Goal: Task Accomplishment & Management: Manage account settings

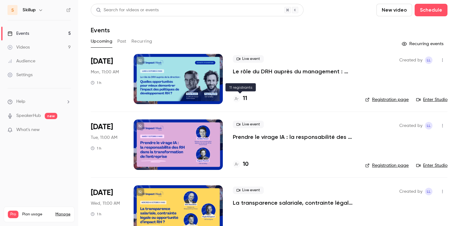
click at [244, 99] on h4 "11" at bounding box center [245, 98] width 4 height 8
click at [246, 161] on h4 "10" at bounding box center [246, 164] width 6 height 8
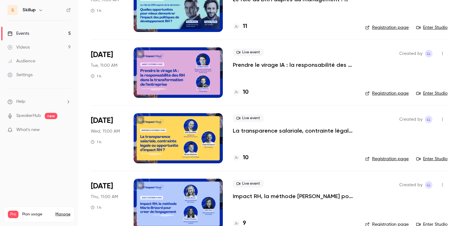
scroll to position [74, 0]
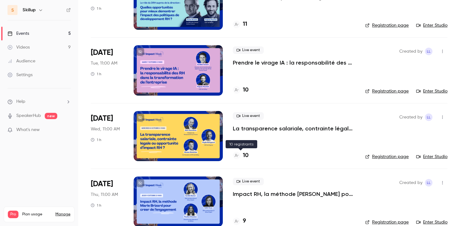
click at [244, 152] on h4 "10" at bounding box center [246, 155] width 6 height 8
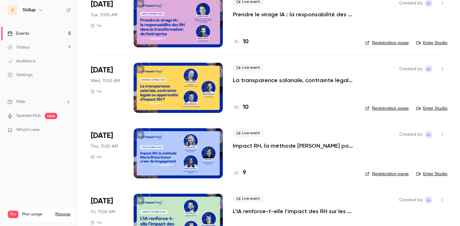
scroll to position [133, 0]
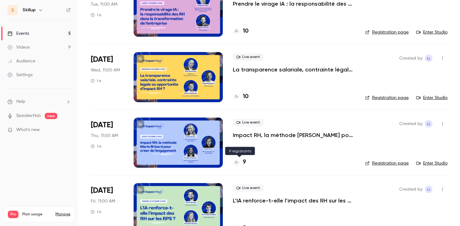
click at [245, 160] on h4 "9" at bounding box center [244, 162] width 3 height 8
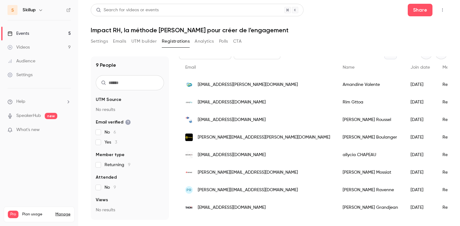
scroll to position [54, 0]
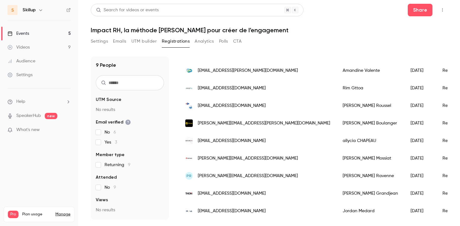
click at [275, 207] on div "jordan.medard@skillup.co" at bounding box center [257, 211] width 157 height 18
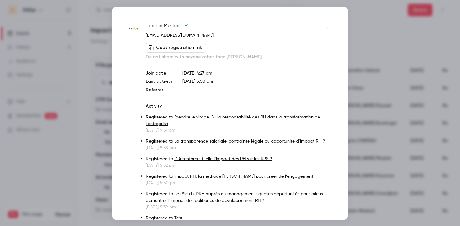
click at [325, 26] on icon "button" at bounding box center [326, 27] width 5 height 4
click at [317, 58] on div "Remove registration" at bounding box center [303, 59] width 48 height 6
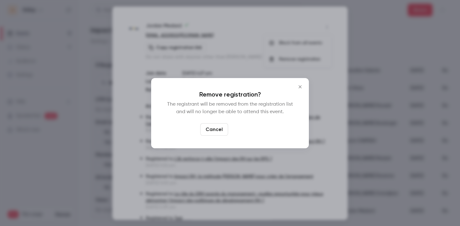
click at [246, 128] on button "Confirm" at bounding box center [245, 129] width 29 height 13
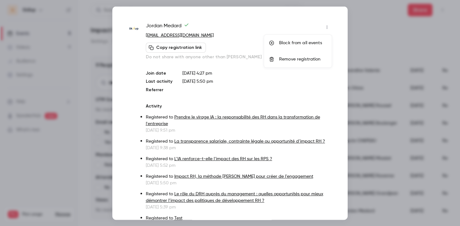
scroll to position [37, 0]
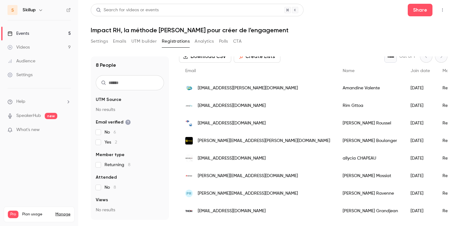
click at [52, 33] on link "Events 5" at bounding box center [39, 34] width 78 height 14
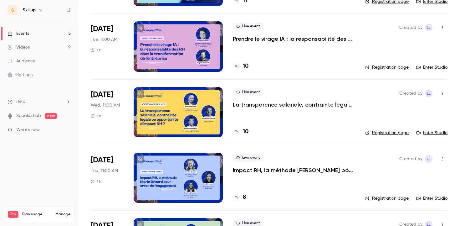
scroll to position [151, 0]
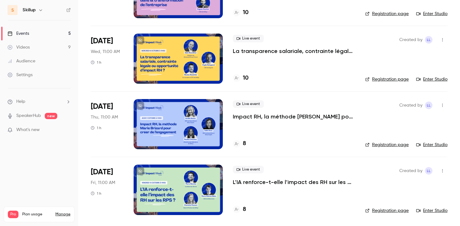
click at [235, 211] on icon at bounding box center [237, 209] width 4 height 4
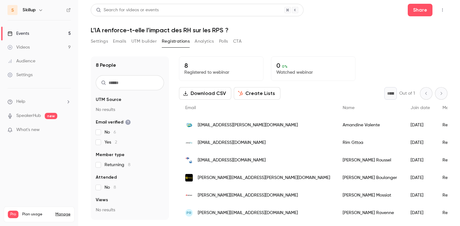
scroll to position [37, 0]
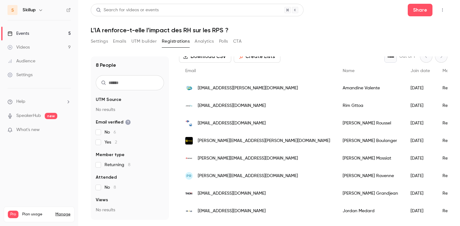
click at [336, 208] on div "Jordan Medard" at bounding box center [370, 211] width 68 height 18
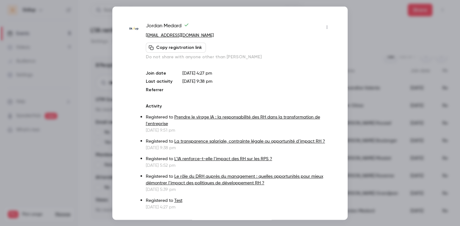
click at [333, 25] on div "Jordan Medard jordan.medard@skillup.co Copy registration link Do not share with…" at bounding box center [229, 112] width 235 height 213
click at [327, 25] on icon "button" at bounding box center [326, 27] width 5 height 4
click at [304, 57] on div "Remove registration" at bounding box center [303, 59] width 48 height 6
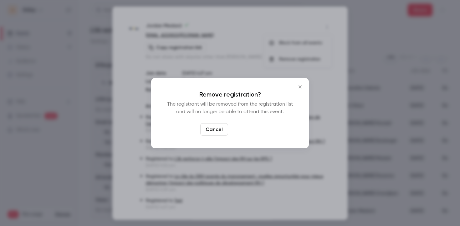
click at [246, 126] on button "Confirm" at bounding box center [245, 129] width 29 height 13
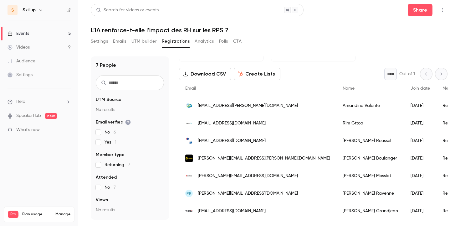
scroll to position [0, 0]
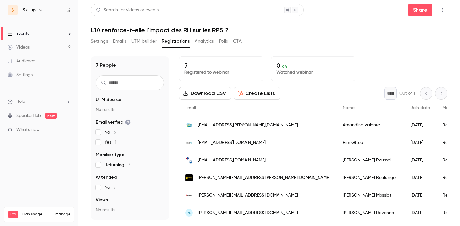
click at [45, 35] on link "Events 5" at bounding box center [39, 34] width 78 height 14
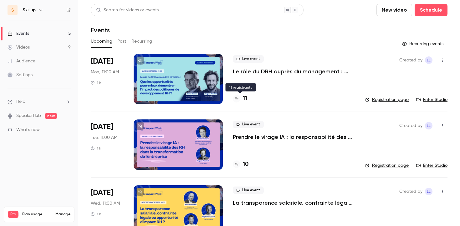
click at [244, 102] on h4 "11" at bounding box center [245, 98] width 4 height 8
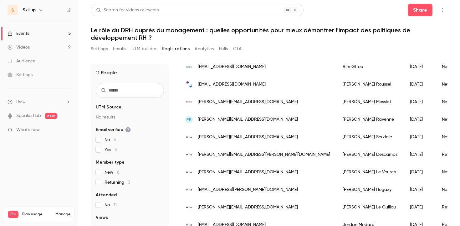
scroll to position [89, 0]
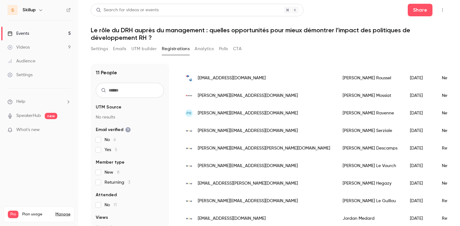
click at [213, 135] on div "rafael.serziale@skillup.co" at bounding box center [257, 131] width 157 height 18
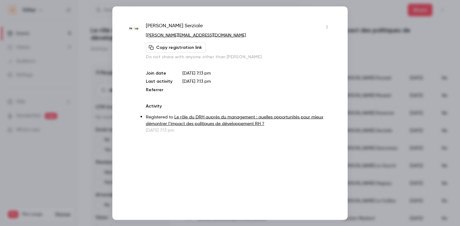
click at [324, 27] on button "button" at bounding box center [327, 27] width 10 height 10
click at [303, 60] on div "Remove registration" at bounding box center [303, 59] width 48 height 6
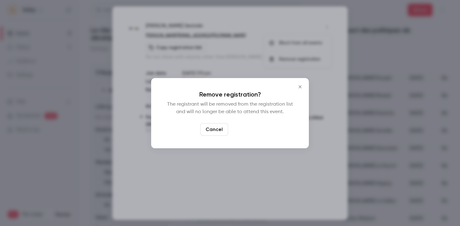
click at [242, 124] on button "Confirm" at bounding box center [245, 129] width 29 height 13
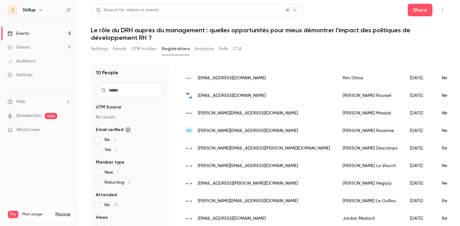
scroll to position [72, 0]
click at [245, 146] on span "marjorie.descamps@skillup.co" at bounding box center [264, 148] width 132 height 7
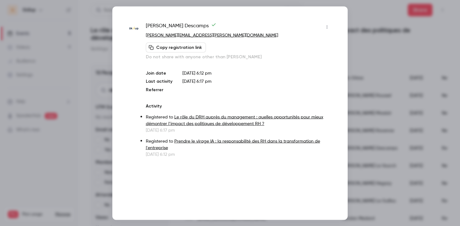
click at [329, 25] on icon "button" at bounding box center [326, 27] width 5 height 4
click at [298, 60] on div "Remove registration" at bounding box center [303, 59] width 48 height 6
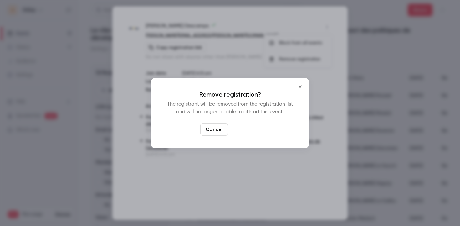
click at [247, 129] on button "Confirm" at bounding box center [245, 129] width 29 height 13
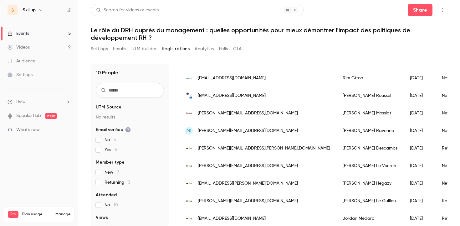
scroll to position [54, 0]
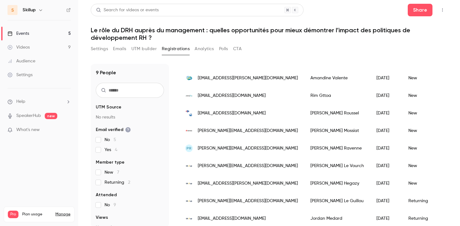
click at [240, 166] on div "dimitri@skillup.co" at bounding box center [241, 166] width 125 height 18
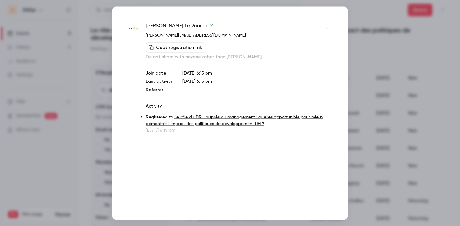
click at [328, 28] on icon "button" at bounding box center [326, 27] width 5 height 4
click at [302, 58] on div "Remove registration" at bounding box center [303, 59] width 48 height 6
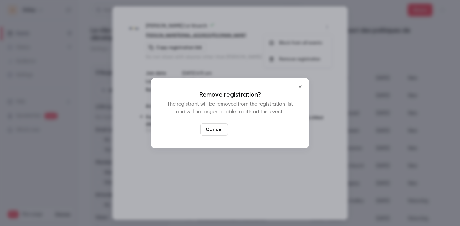
click at [248, 127] on button "Confirm" at bounding box center [245, 129] width 29 height 13
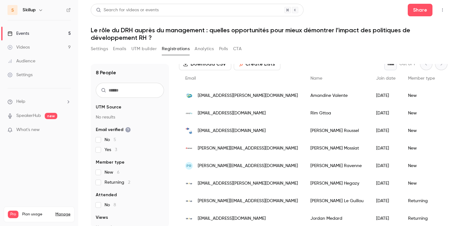
scroll to position [5, 0]
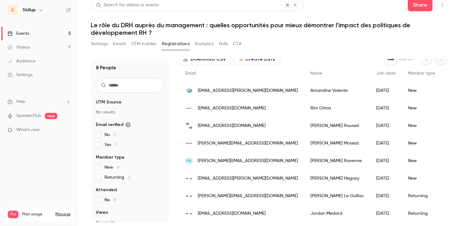
click at [248, 177] on div "fanny.hegazy@skillup.co" at bounding box center [241, 178] width 125 height 18
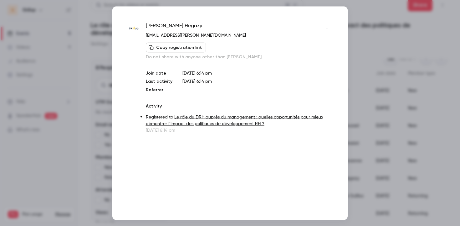
click at [325, 23] on button "button" at bounding box center [327, 27] width 10 height 10
click at [296, 57] on div "Remove registration" at bounding box center [303, 59] width 48 height 6
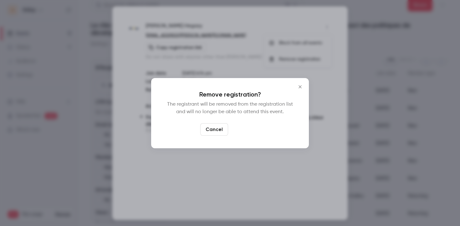
click at [245, 125] on button "Confirm" at bounding box center [245, 129] width 29 height 13
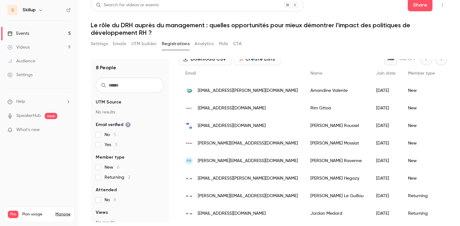
scroll to position [19, 0]
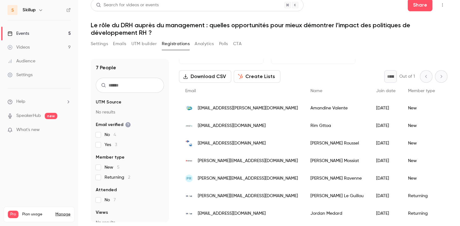
click at [257, 196] on div "louise.leguillou@skillup.co" at bounding box center [241, 196] width 125 height 18
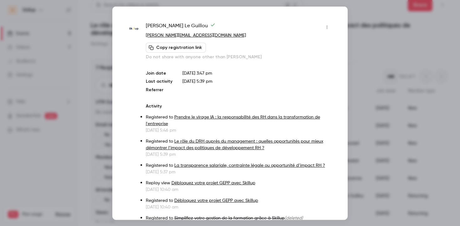
click at [326, 25] on icon "button" at bounding box center [326, 27] width 5 height 4
click at [316, 56] on div "Remove registration" at bounding box center [303, 59] width 48 height 6
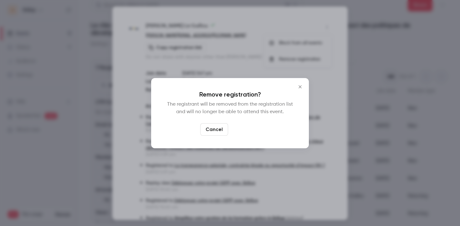
click at [250, 127] on button "Confirm" at bounding box center [245, 129] width 29 height 13
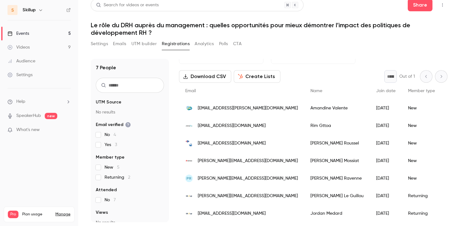
scroll to position [2, 0]
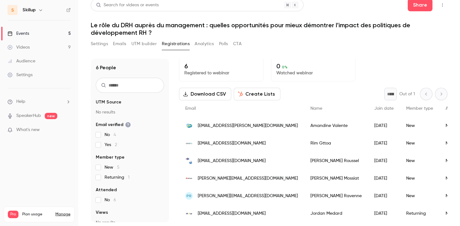
click at [263, 215] on div "jordan.medard@skillup.co" at bounding box center [241, 213] width 125 height 18
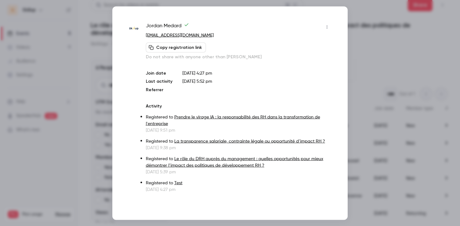
click at [325, 29] on button "button" at bounding box center [327, 27] width 10 height 10
click at [298, 59] on div "Remove registration" at bounding box center [303, 59] width 48 height 6
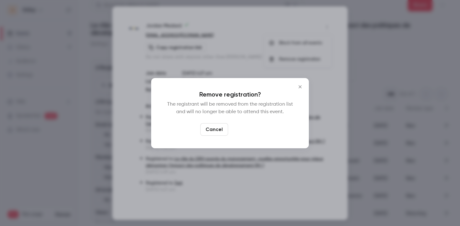
click at [248, 130] on button "Confirm" at bounding box center [245, 129] width 29 height 13
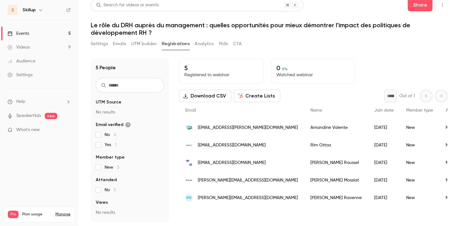
scroll to position [0, 0]
click at [64, 34] on link "Events 5" at bounding box center [39, 34] width 78 height 14
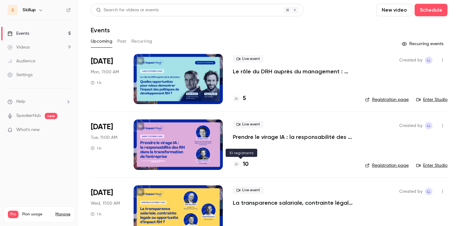
click at [247, 164] on h4 "10" at bounding box center [246, 164] width 6 height 8
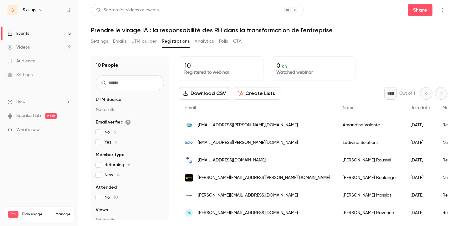
scroll to position [72, 0]
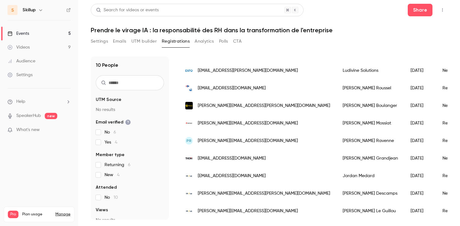
click at [264, 178] on div "jordan.medard@skillup.co" at bounding box center [257, 176] width 157 height 18
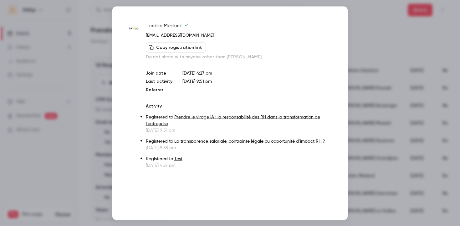
click at [328, 25] on icon "button" at bounding box center [326, 27] width 5 height 4
click at [307, 55] on li "Remove registration" at bounding box center [298, 59] width 68 height 16
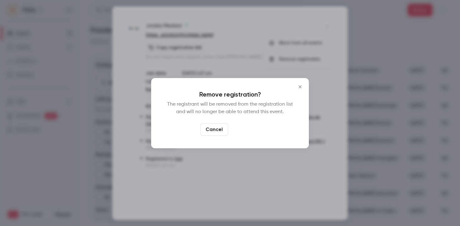
click at [255, 130] on button "Confirm" at bounding box center [245, 129] width 29 height 13
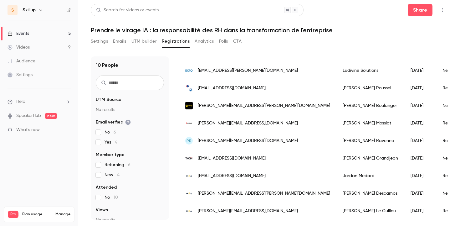
scroll to position [54, 0]
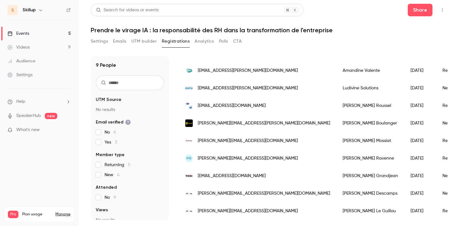
click at [235, 194] on span "marjorie.descamps@skillup.co" at bounding box center [264, 193] width 132 height 7
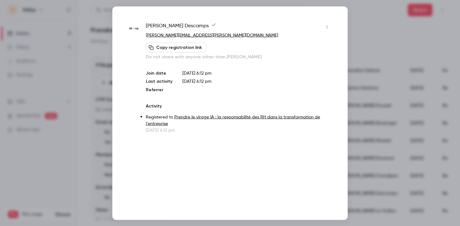
click at [326, 28] on icon "button" at bounding box center [326, 27] width 5 height 4
click at [300, 59] on div "Remove registration" at bounding box center [303, 59] width 48 height 6
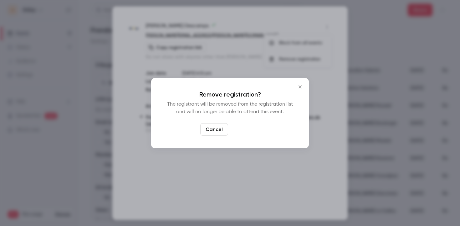
click at [249, 126] on button "Confirm" at bounding box center [245, 129] width 29 height 13
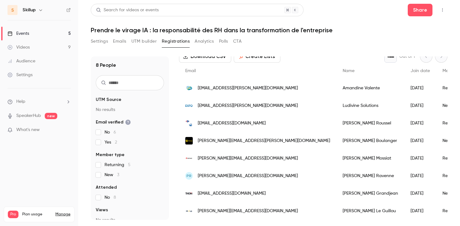
scroll to position [37, 0]
click at [256, 211] on div "louise.leguillou@skillup.co" at bounding box center [257, 211] width 157 height 18
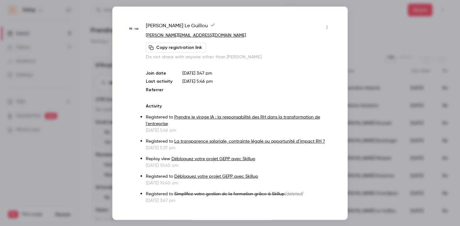
click at [329, 23] on button "button" at bounding box center [327, 27] width 10 height 10
click at [312, 57] on div "Remove registration" at bounding box center [303, 59] width 48 height 6
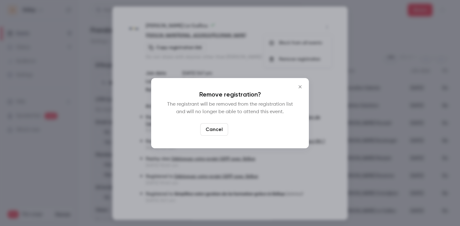
click at [253, 130] on button "Confirm" at bounding box center [245, 129] width 29 height 13
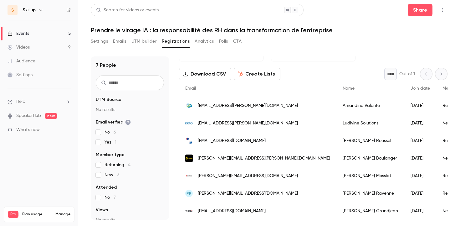
scroll to position [0, 0]
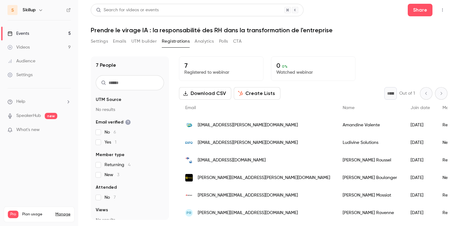
click at [62, 35] on link "Events 5" at bounding box center [39, 34] width 78 height 14
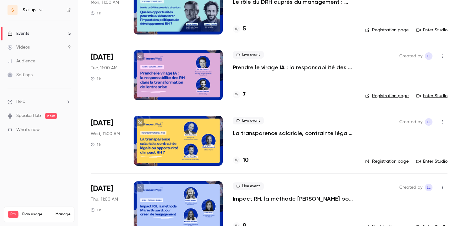
scroll to position [134, 0]
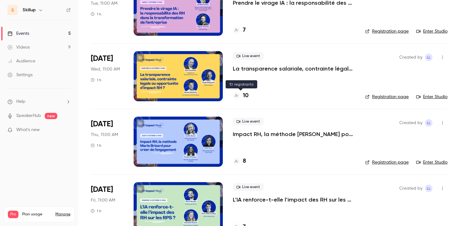
click at [247, 95] on h4 "10" at bounding box center [246, 95] width 6 height 8
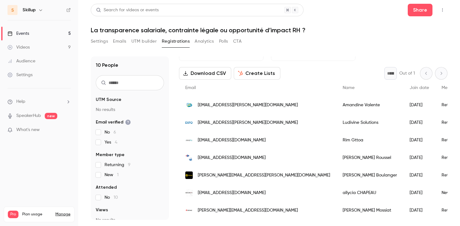
scroll to position [72, 0]
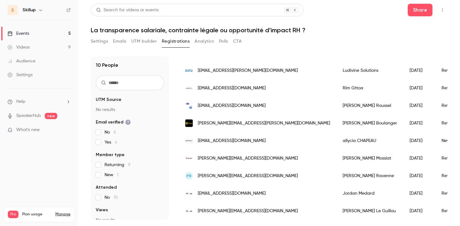
click at [259, 193] on div "jordan.medard@skillup.co" at bounding box center [257, 193] width 157 height 18
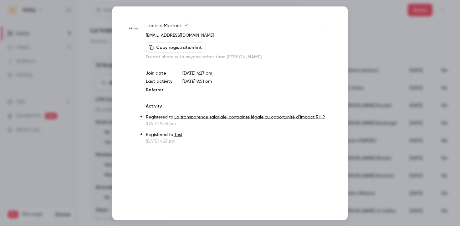
click at [328, 27] on icon "button" at bounding box center [326, 27] width 5 height 4
click at [300, 59] on div "Remove registration" at bounding box center [303, 59] width 48 height 6
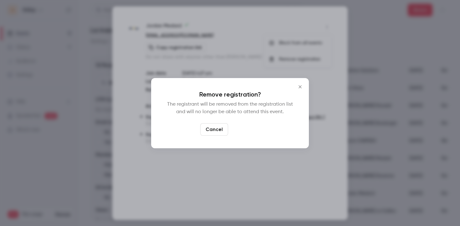
click at [246, 131] on button "Confirm" at bounding box center [245, 129] width 29 height 13
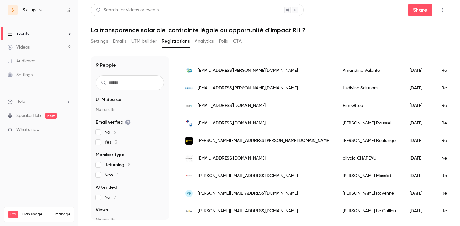
scroll to position [54, 0]
click at [260, 213] on div "louise.leguillou@skillup.co" at bounding box center [257, 211] width 157 height 18
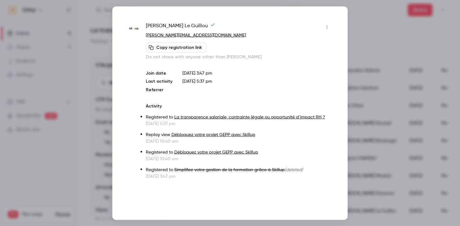
click at [325, 25] on icon "button" at bounding box center [326, 27] width 5 height 4
click at [302, 63] on li "Remove registration" at bounding box center [298, 59] width 68 height 16
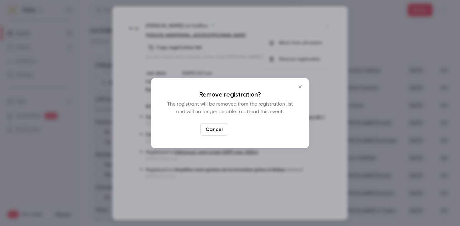
click at [246, 130] on button "Confirm" at bounding box center [245, 129] width 29 height 13
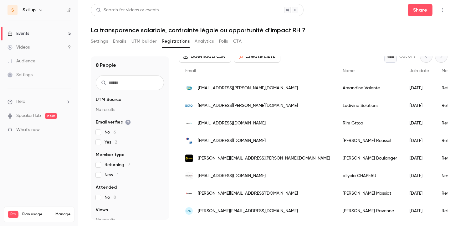
scroll to position [0, 0]
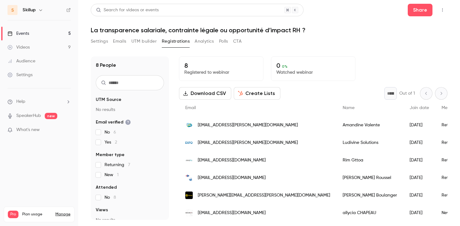
click at [64, 33] on link "Events 5" at bounding box center [39, 34] width 78 height 14
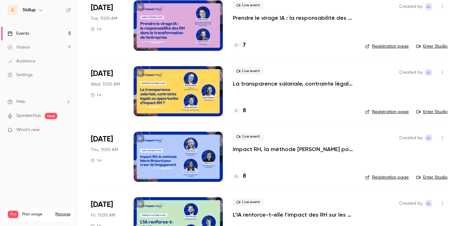
scroll to position [144, 0]
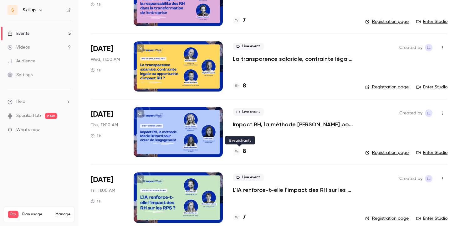
click at [245, 151] on h4 "8" at bounding box center [244, 151] width 3 height 8
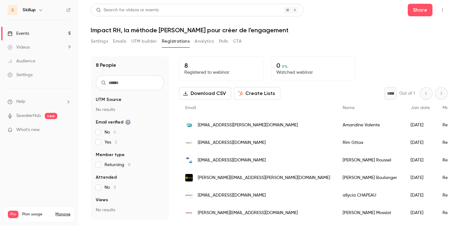
click at [66, 34] on link "Events 5" at bounding box center [39, 34] width 78 height 14
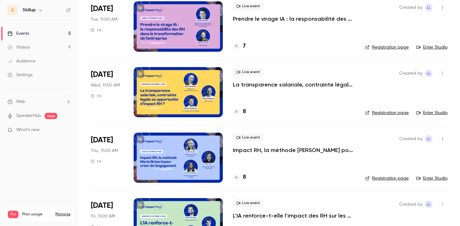
scroll to position [151, 0]
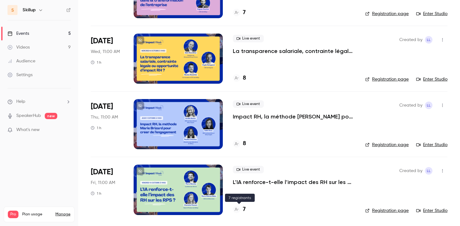
click at [244, 207] on h4 "7" at bounding box center [244, 209] width 3 height 8
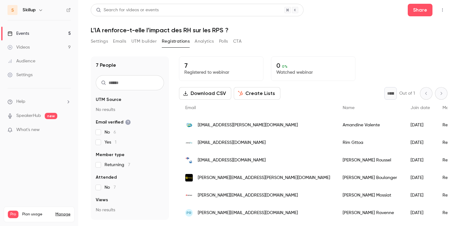
click at [56, 34] on link "Events 5" at bounding box center [39, 34] width 78 height 14
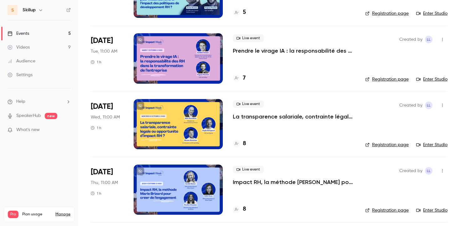
scroll to position [83, 0]
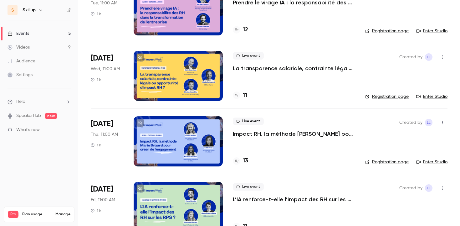
scroll to position [134, 0]
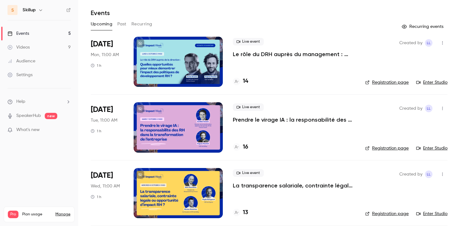
scroll to position [16, 0]
